Goal: Task Accomplishment & Management: Manage account settings

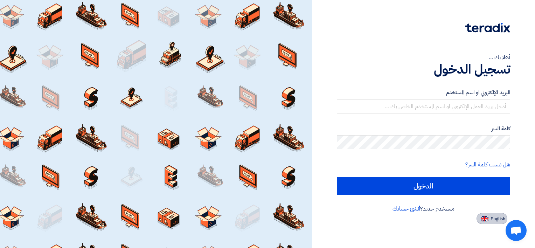
click at [489, 217] on button "English" at bounding box center [492, 218] width 31 height 11
type input "Sign in"
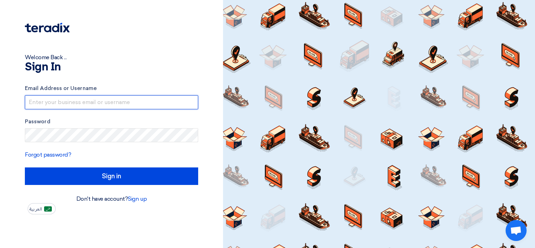
click at [73, 98] on input "text" at bounding box center [111, 102] width 173 height 14
paste input "junaid@specialitygulf.com"
type input "junaid@specialitygulf.com"
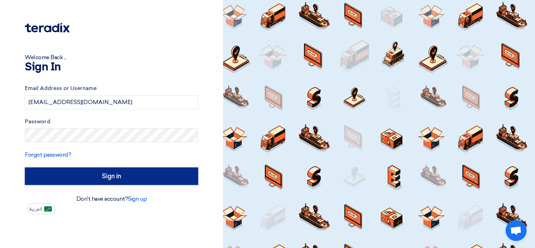
click at [70, 169] on input "Sign in" at bounding box center [111, 176] width 173 height 18
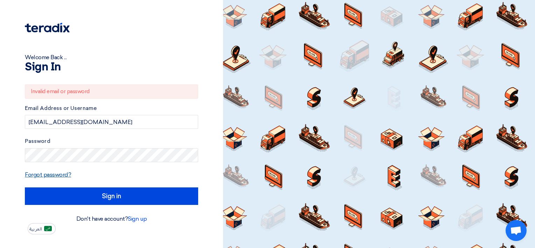
click at [46, 175] on link "Forgot password?" at bounding box center [48, 174] width 46 height 7
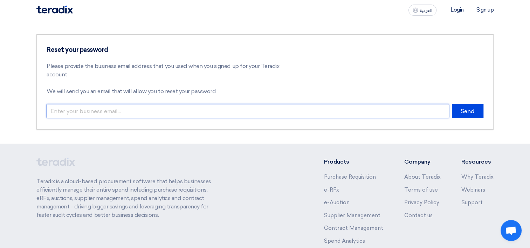
click at [141, 111] on input "email" at bounding box center [248, 111] width 402 height 14
type input "[EMAIL_ADDRESS][DOMAIN_NAME]"
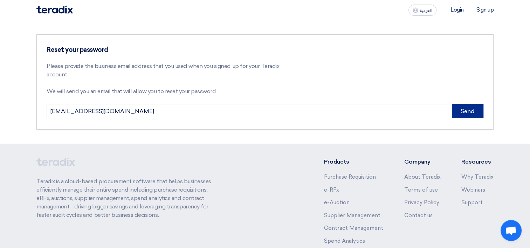
click at [474, 104] on button "Send" at bounding box center [468, 111] width 32 height 14
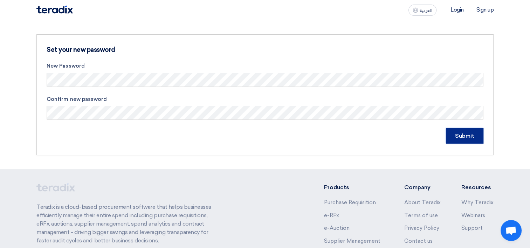
click at [469, 137] on input "Submit" at bounding box center [464, 135] width 37 height 15
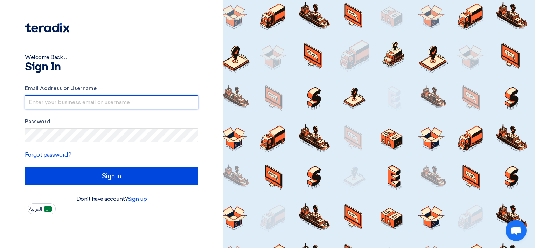
click at [117, 101] on input "text" at bounding box center [111, 102] width 173 height 14
type input "J"
paste input "[EMAIL_ADDRESS][DOMAIN_NAME]"
type input "[EMAIL_ADDRESS][DOMAIN_NAME]"
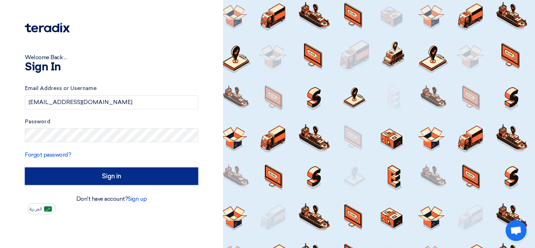
click at [79, 174] on input "Sign in" at bounding box center [111, 176] width 173 height 18
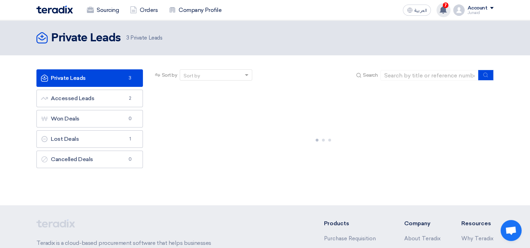
click at [446, 8] on span "7" at bounding box center [446, 5] width 6 height 6
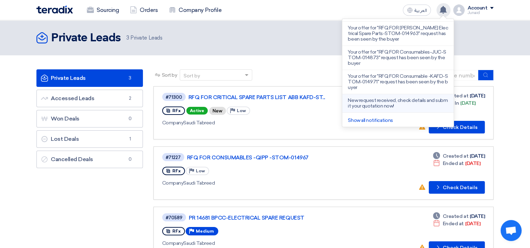
scroll to position [97, 0]
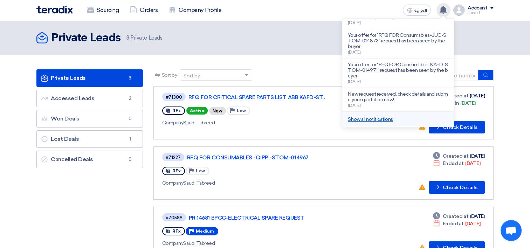
click at [378, 118] on link "Show all notifications" at bounding box center [370, 119] width 45 height 6
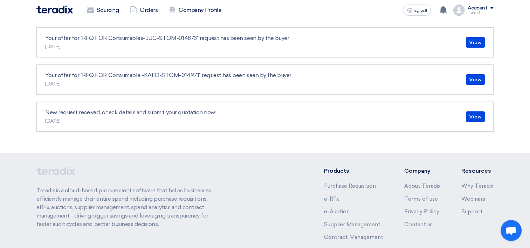
scroll to position [182, 0]
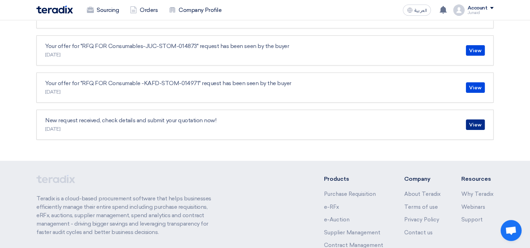
click at [476, 125] on link "View" at bounding box center [475, 124] width 19 height 11
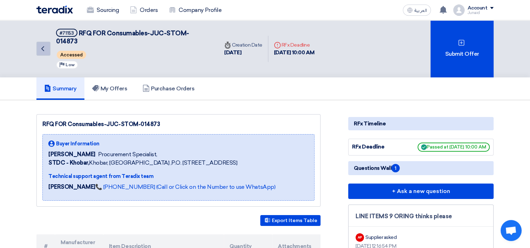
click at [43, 46] on use at bounding box center [42, 48] width 3 height 5
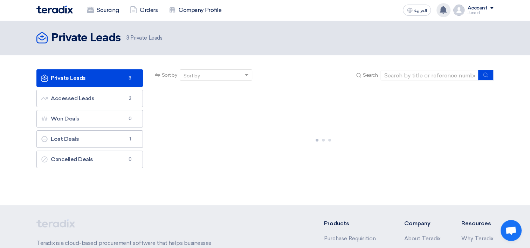
click at [444, 12] on use at bounding box center [443, 10] width 7 height 8
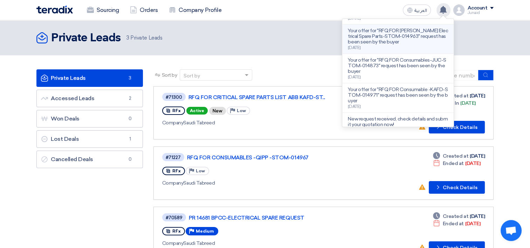
scroll to position [97, 0]
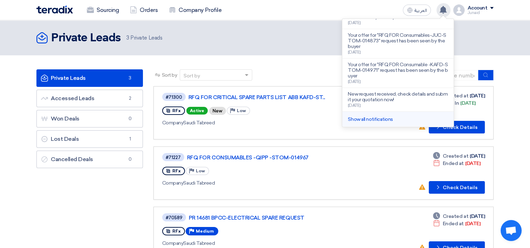
click at [378, 116] on li "Show all notifications" at bounding box center [397, 119] width 111 height 15
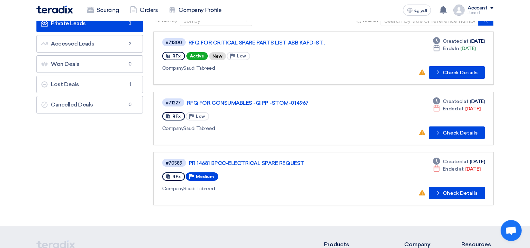
scroll to position [35, 0]
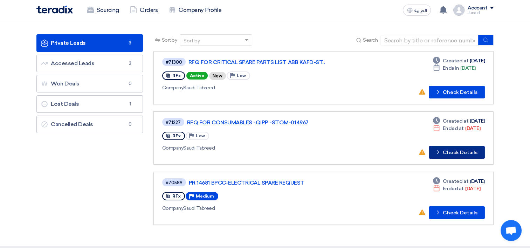
click at [452, 154] on button "Check details Check Details" at bounding box center [457, 152] width 56 height 13
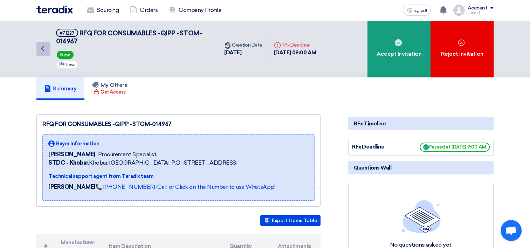
click at [37, 49] on link "Back" at bounding box center [43, 49] width 14 height 14
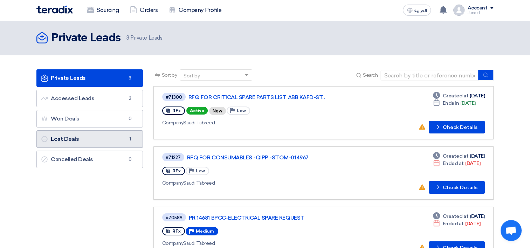
click at [104, 145] on link "Lost Deals Lost Deals 1" at bounding box center [89, 139] width 106 height 18
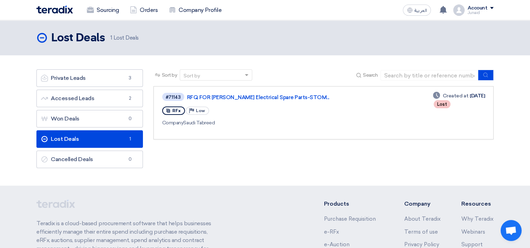
click at [243, 120] on div "Company Saudi Tabreed" at bounding box center [262, 122] width 201 height 7
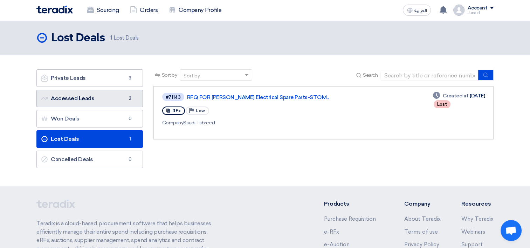
click at [115, 95] on link "Accessed Leads Accessed Leads 2" at bounding box center [89, 99] width 106 height 18
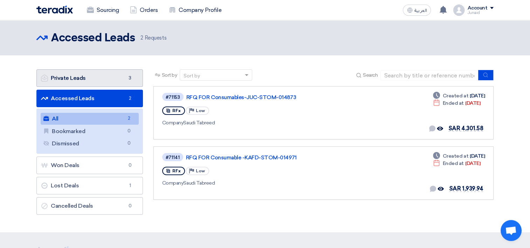
click at [110, 81] on link "Private Leads Private Leads 3" at bounding box center [89, 78] width 106 height 18
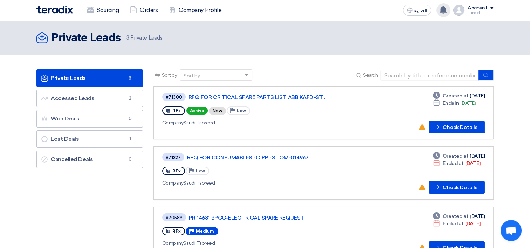
click at [445, 10] on use at bounding box center [443, 10] width 7 height 8
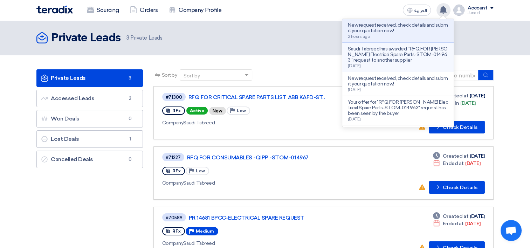
click at [416, 56] on p "Saudi Tabreed has awarded “RFQ FOR [PERSON_NAME] Electrical Spare Parts-STOM-01…" at bounding box center [398, 54] width 100 height 17
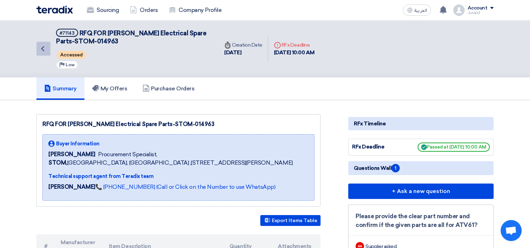
click at [47, 48] on link "Back" at bounding box center [43, 49] width 14 height 14
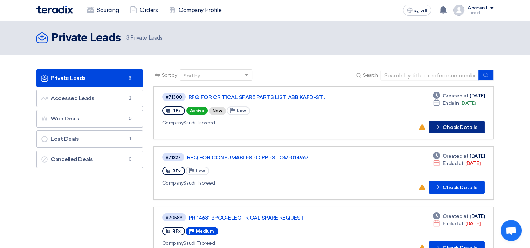
click at [451, 125] on button "Check details Check Details" at bounding box center [457, 127] width 56 height 13
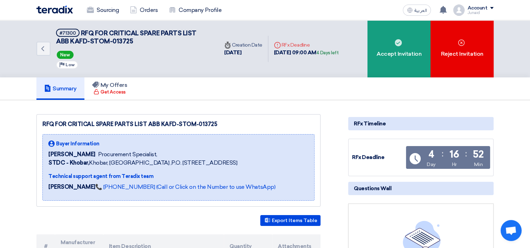
click at [472, 2] on div "Sourcing Orders Company Profile العربية ع New request received, check details a…" at bounding box center [265, 10] width 468 height 20
click at [473, 9] on div "Account" at bounding box center [477, 8] width 20 height 6
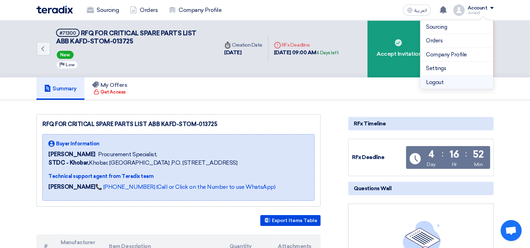
click at [440, 86] on li "Logout" at bounding box center [456, 83] width 73 height 14
